Goal: Navigation & Orientation: Find specific page/section

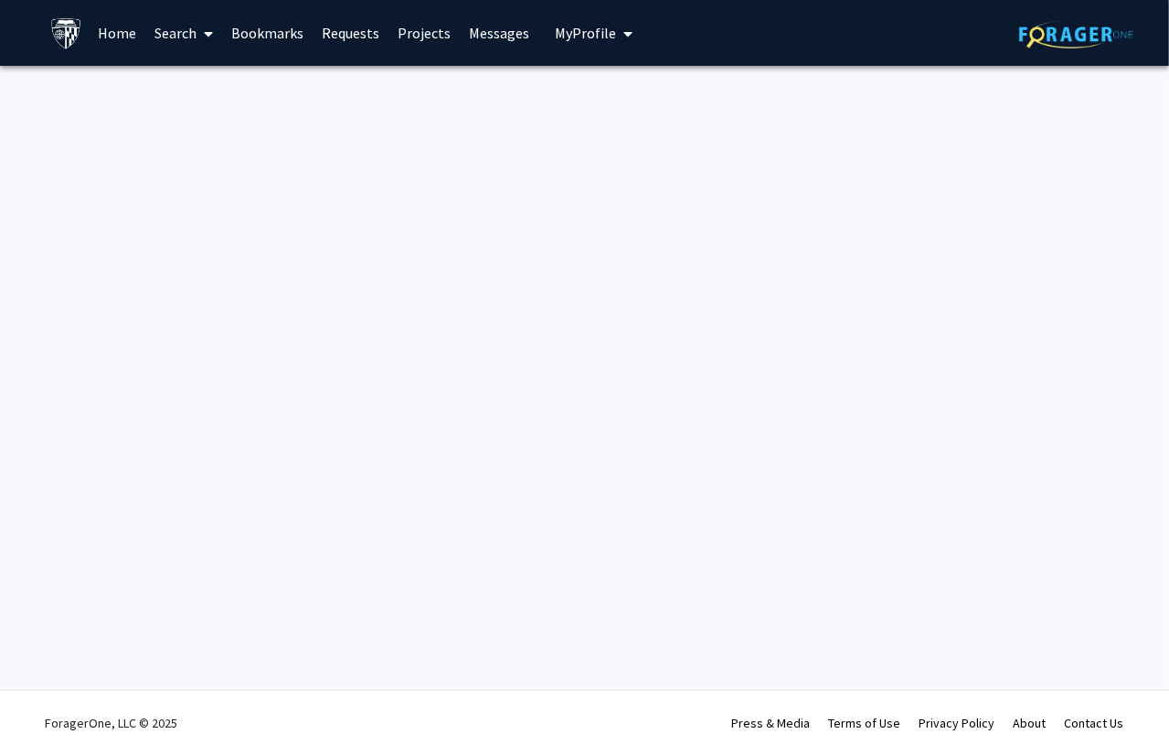
click at [111, 31] on link "Home" at bounding box center [117, 33] width 57 height 64
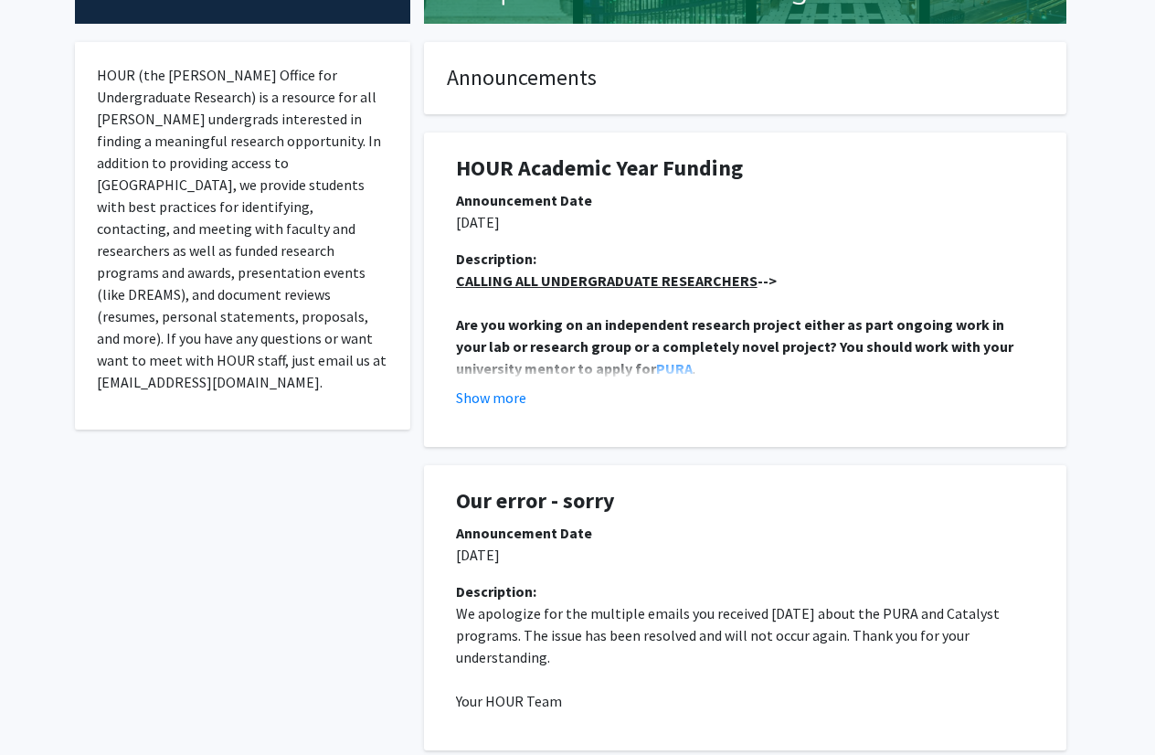
scroll to position [333, 0]
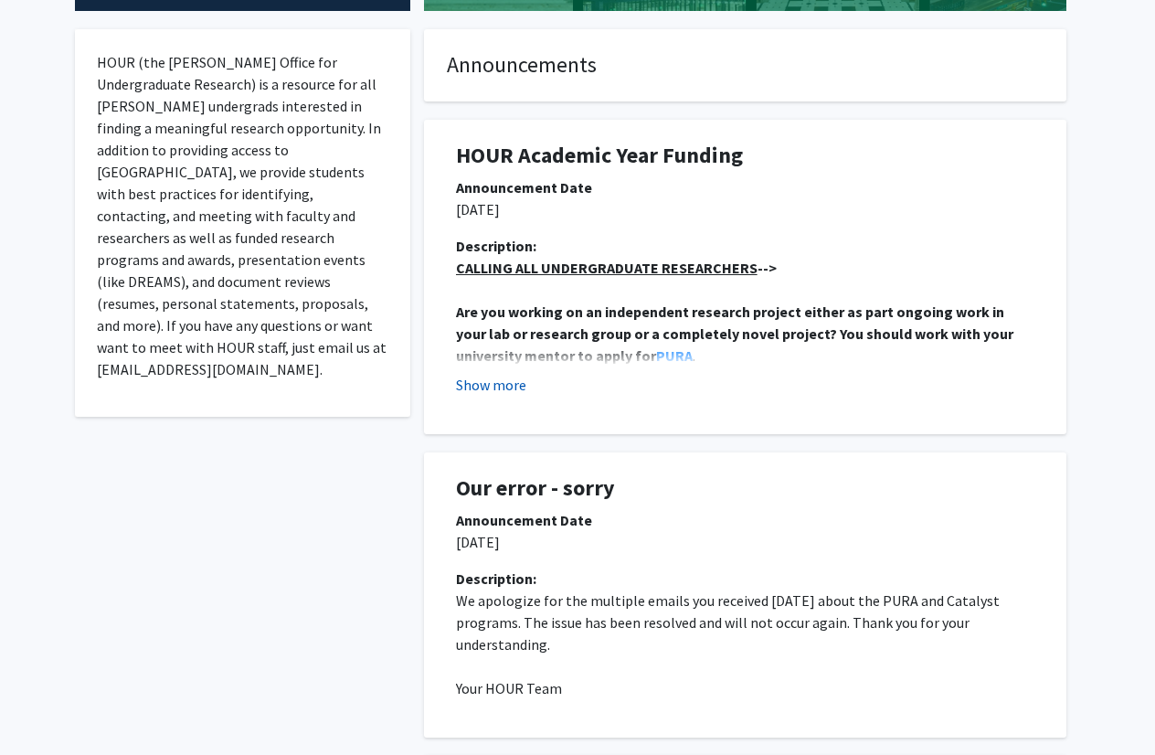
click at [512, 390] on button "Show more" at bounding box center [491, 385] width 70 height 22
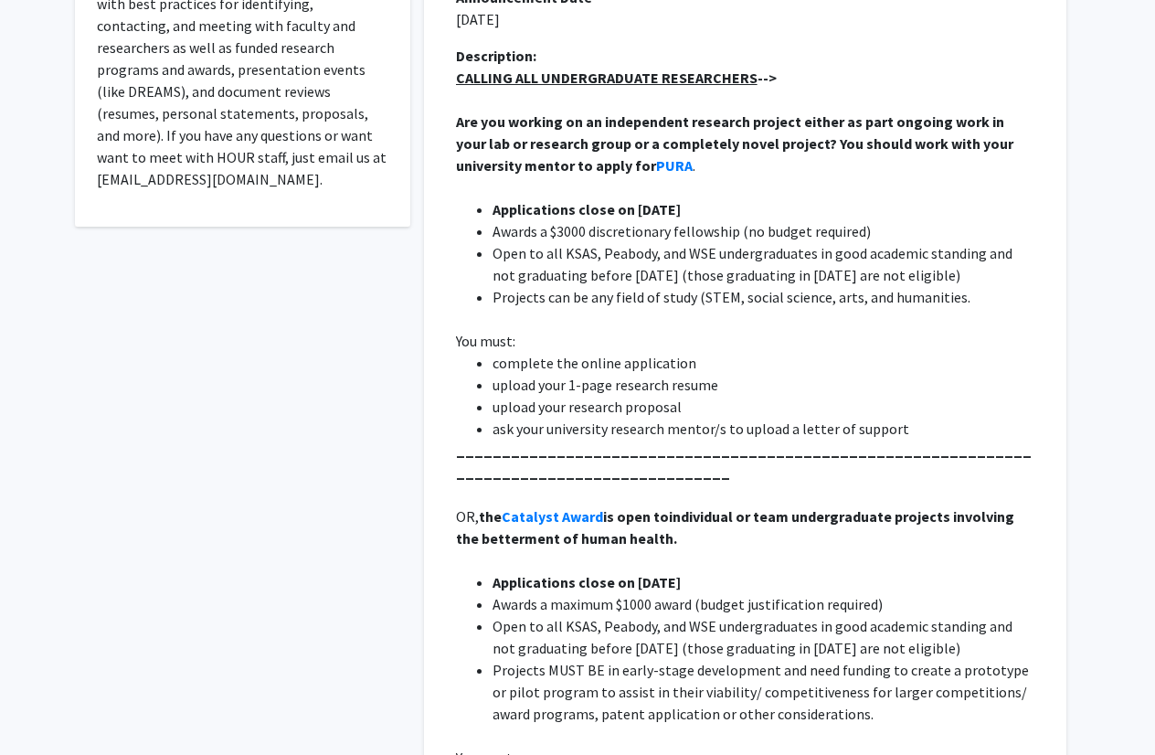
scroll to position [0, 0]
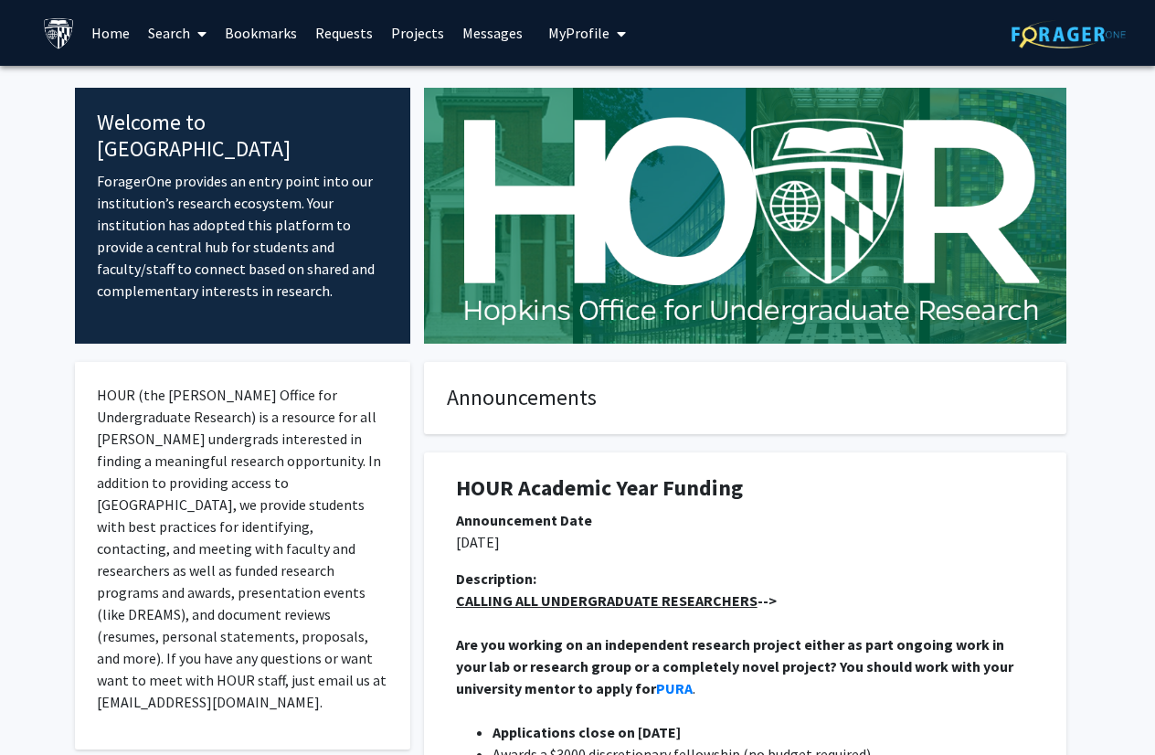
click at [135, 26] on link "Home" at bounding box center [110, 33] width 57 height 64
click at [120, 27] on link "Home" at bounding box center [110, 33] width 57 height 64
click at [438, 20] on link "Projects" at bounding box center [417, 33] width 71 height 64
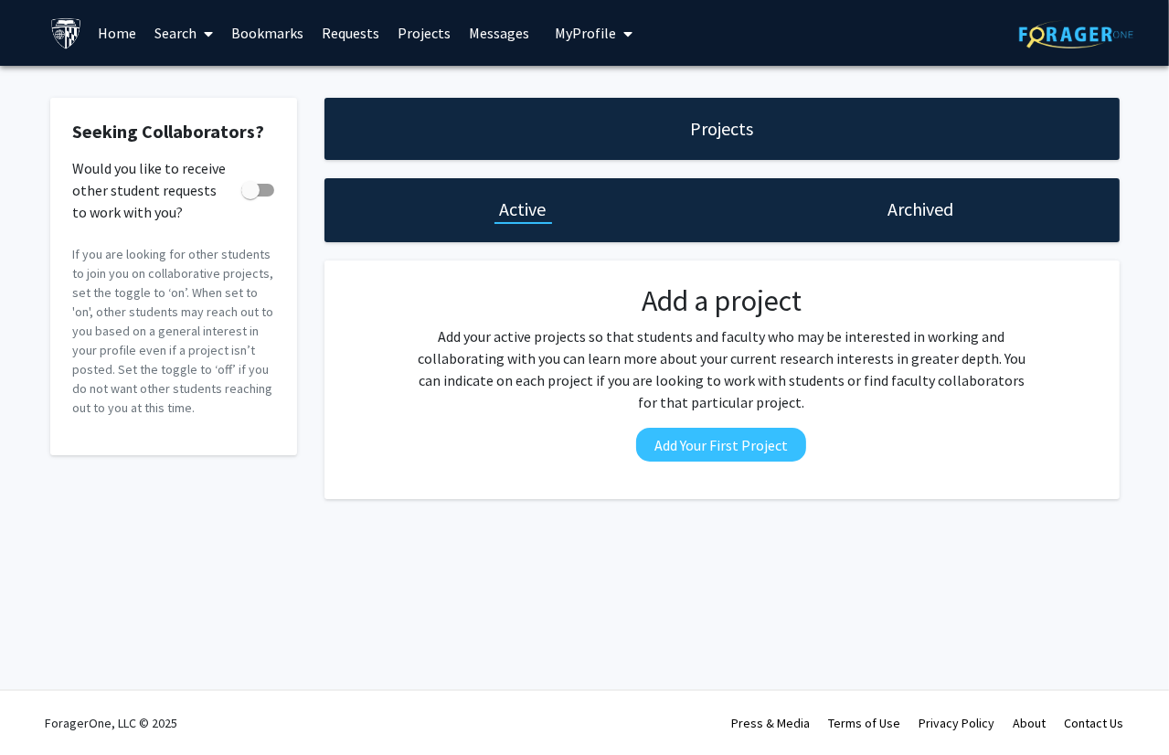
click at [360, 30] on link "Requests" at bounding box center [350, 33] width 76 height 64
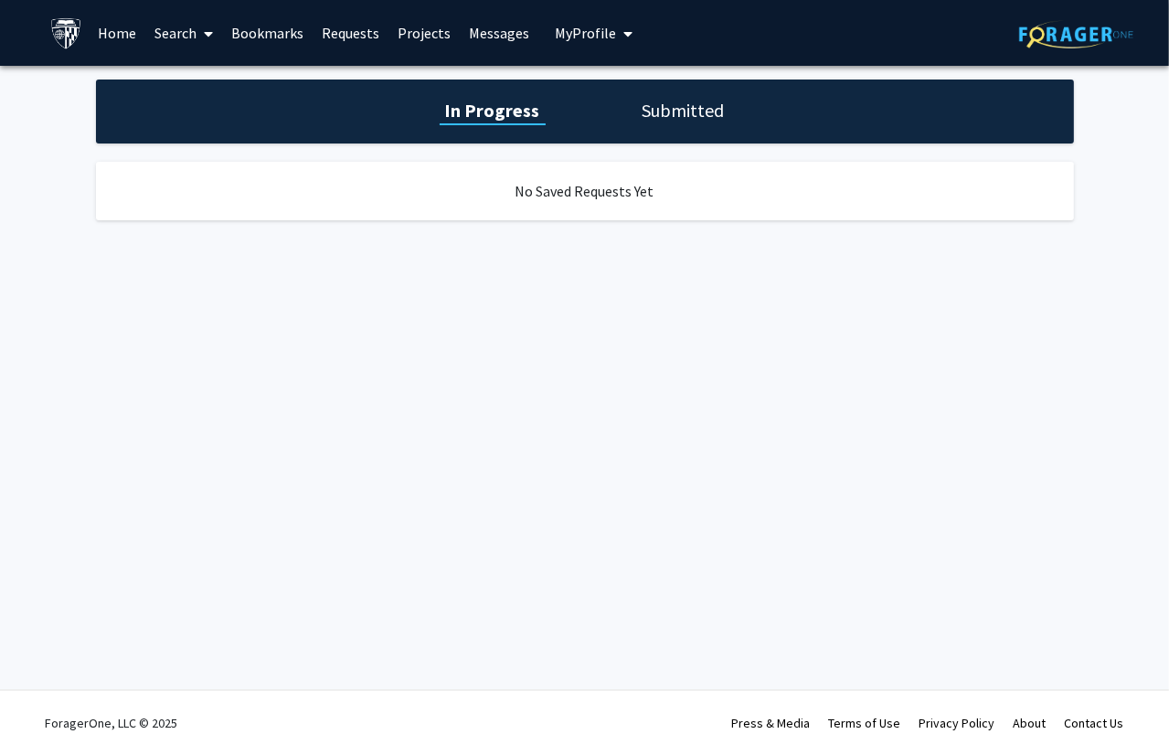
click at [645, 92] on div "In Progress Submitted" at bounding box center [585, 111] width 978 height 64
click at [655, 100] on h1 "Submitted" at bounding box center [683, 111] width 93 height 26
click at [563, 30] on span "My Profile" at bounding box center [585, 33] width 61 height 18
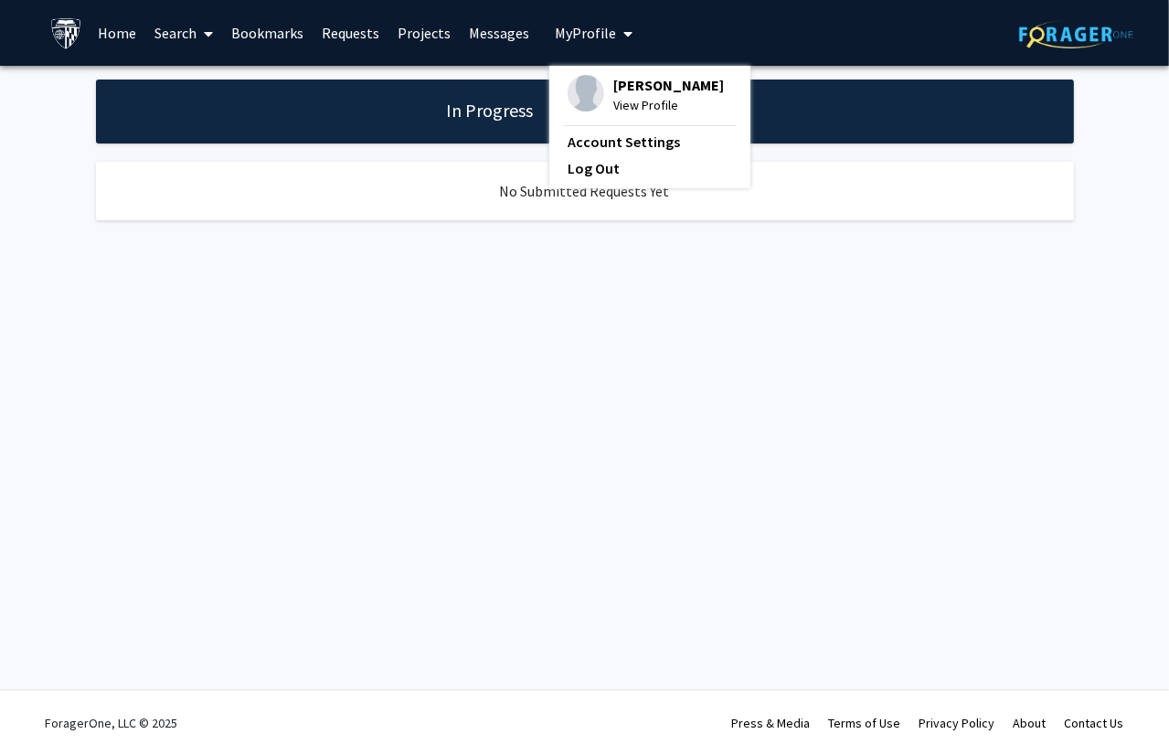
click at [482, 28] on link "Messages" at bounding box center [499, 33] width 79 height 64
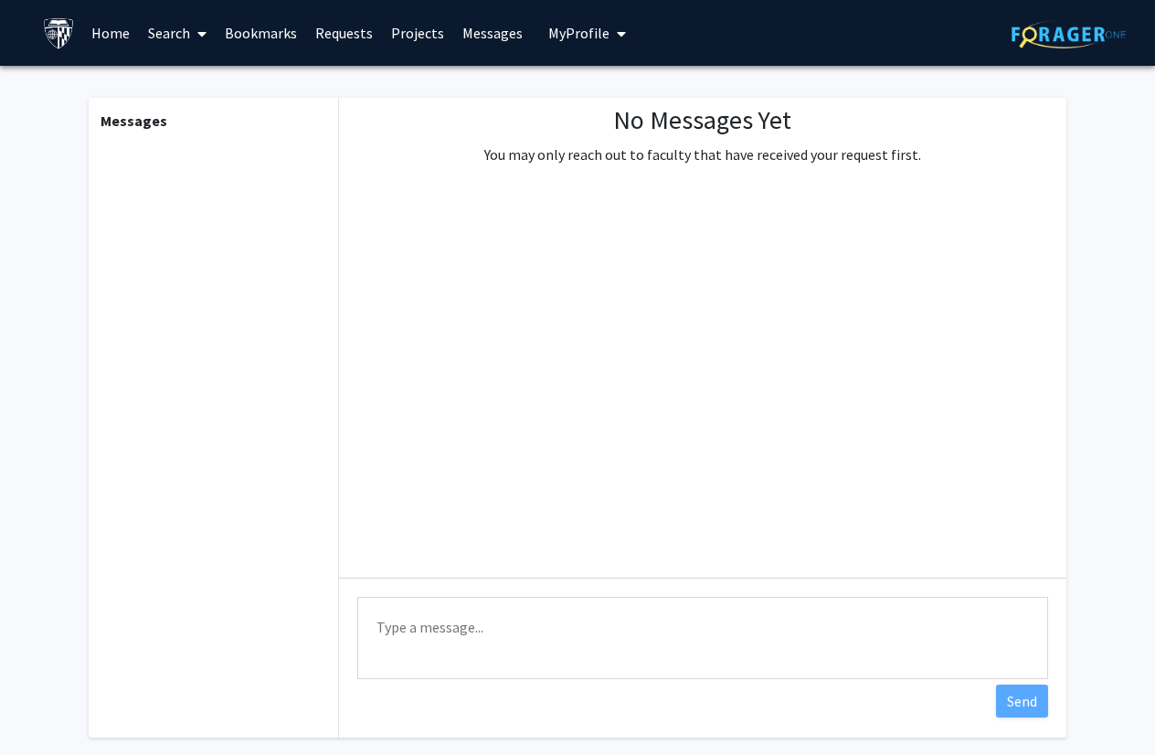
click at [431, 40] on link "Projects" at bounding box center [417, 33] width 71 height 64
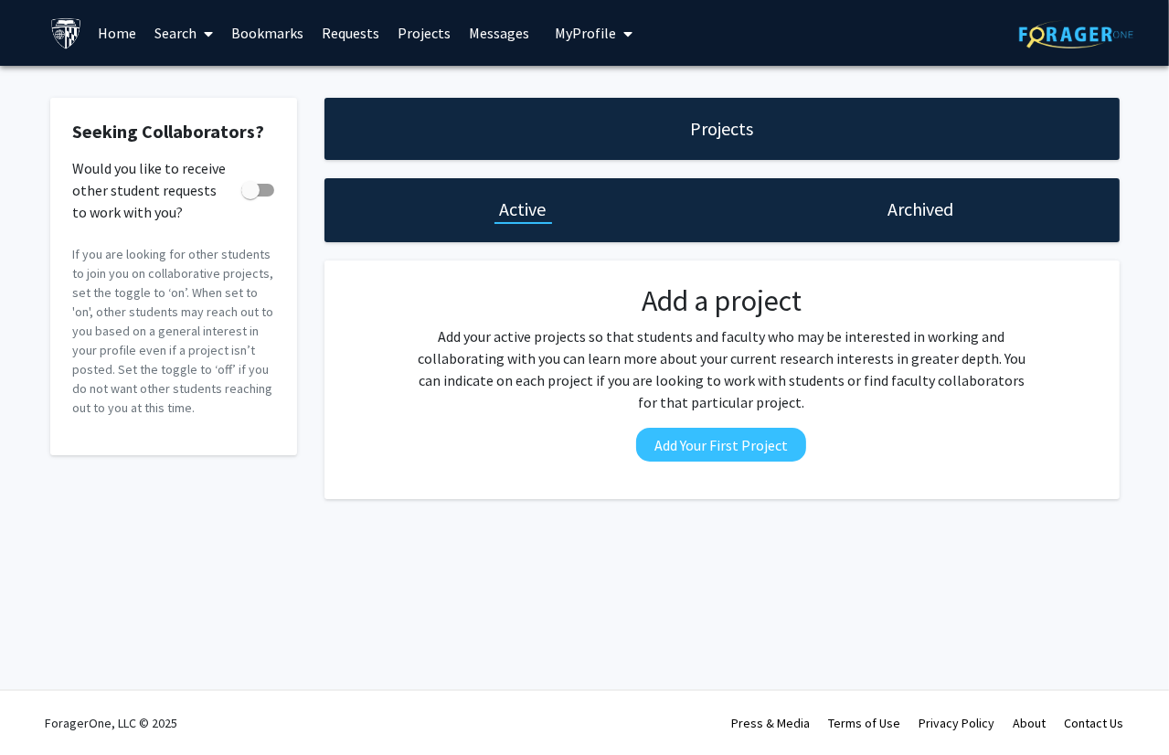
click at [281, 27] on link "Bookmarks" at bounding box center [267, 33] width 90 height 64
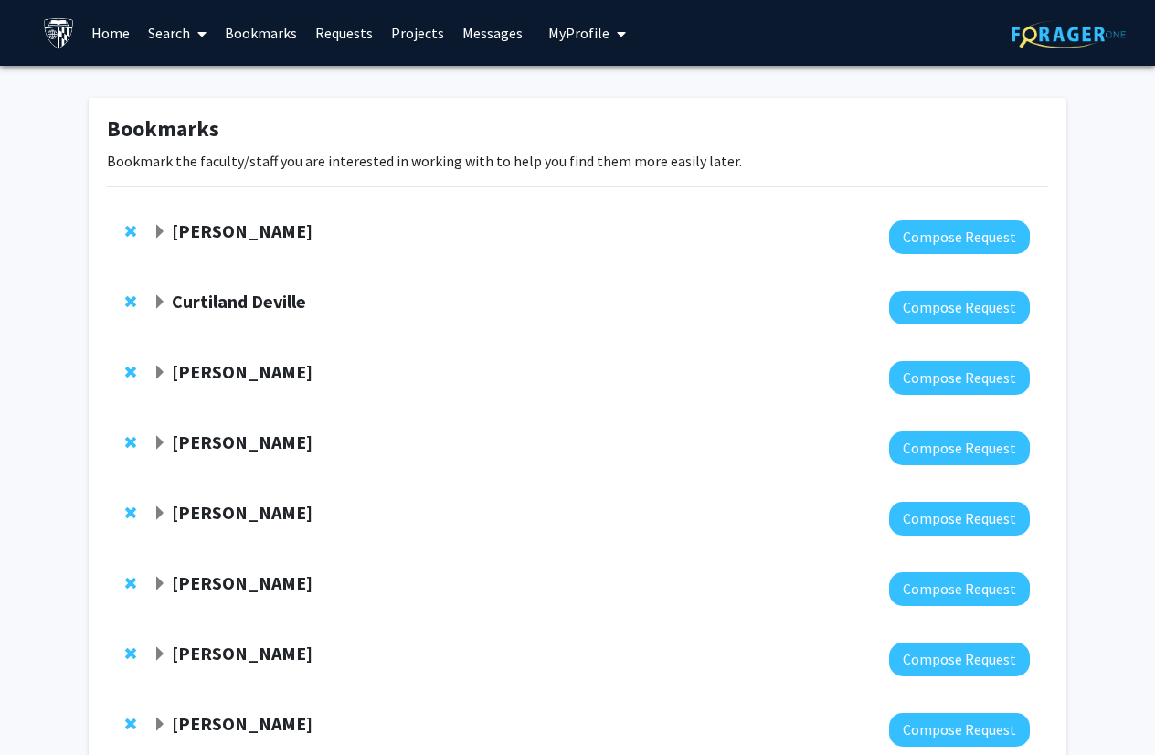
click at [174, 26] on link "Search" at bounding box center [177, 33] width 77 height 64
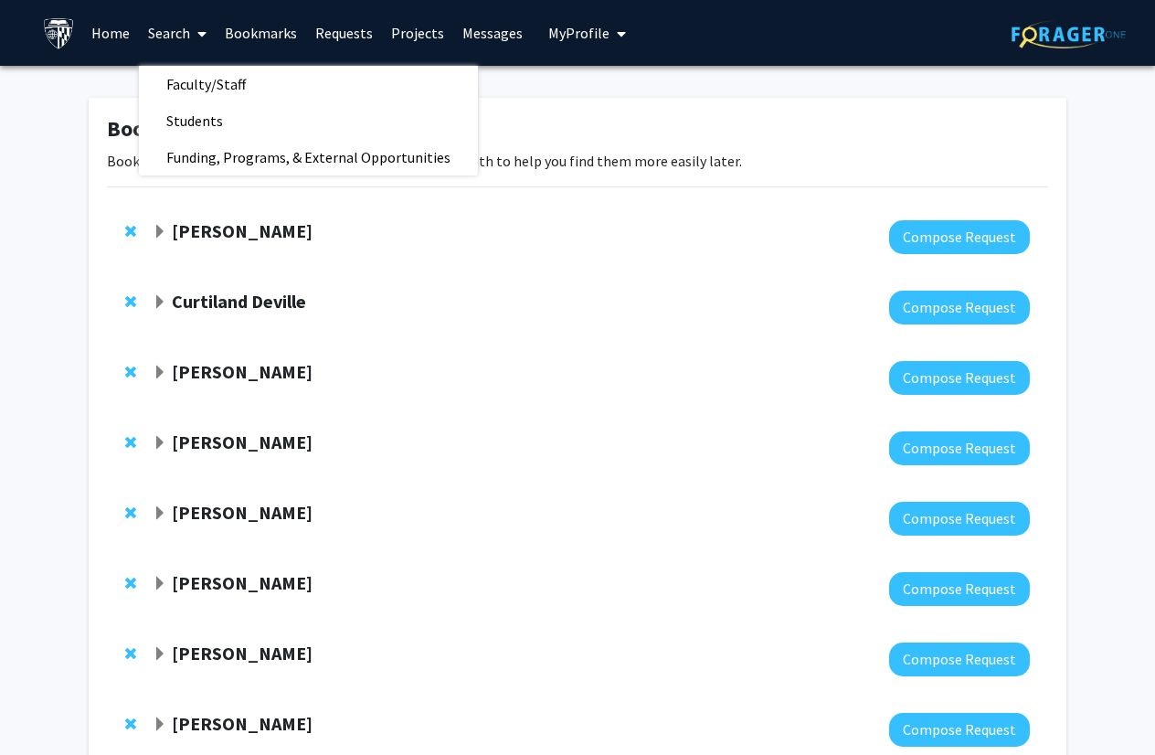
click at [261, 16] on link "Bookmarks" at bounding box center [261, 33] width 90 height 64
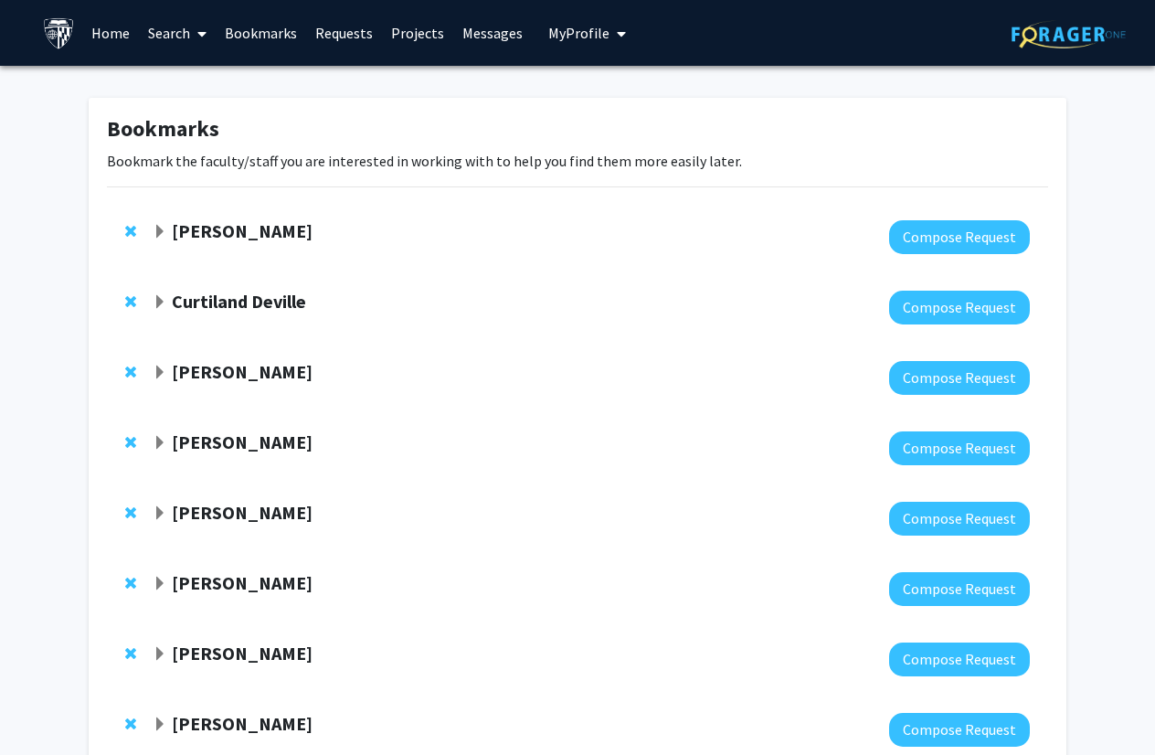
click at [111, 37] on link "Home" at bounding box center [110, 33] width 57 height 64
